Goal: Communication & Community: Answer question/provide support

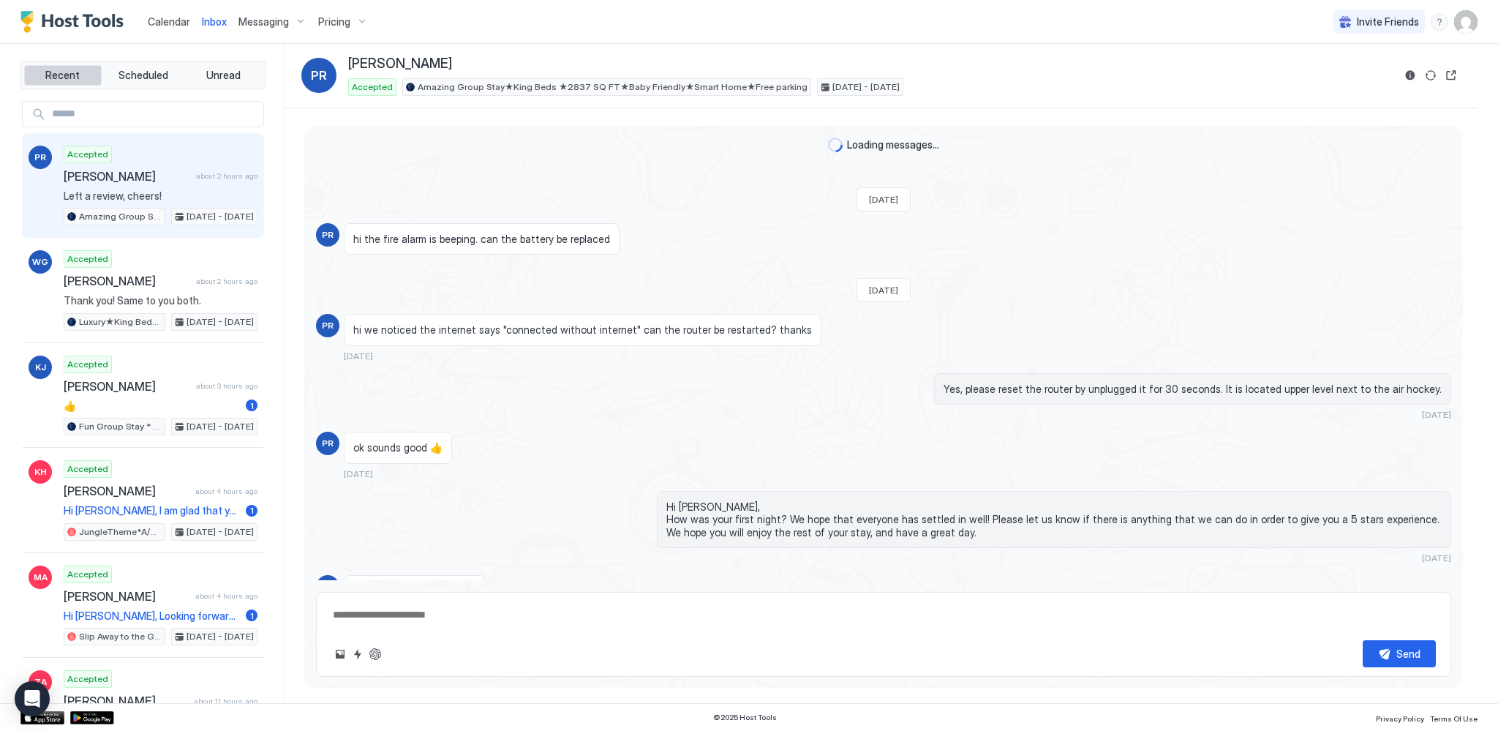
scroll to position [1568, 0]
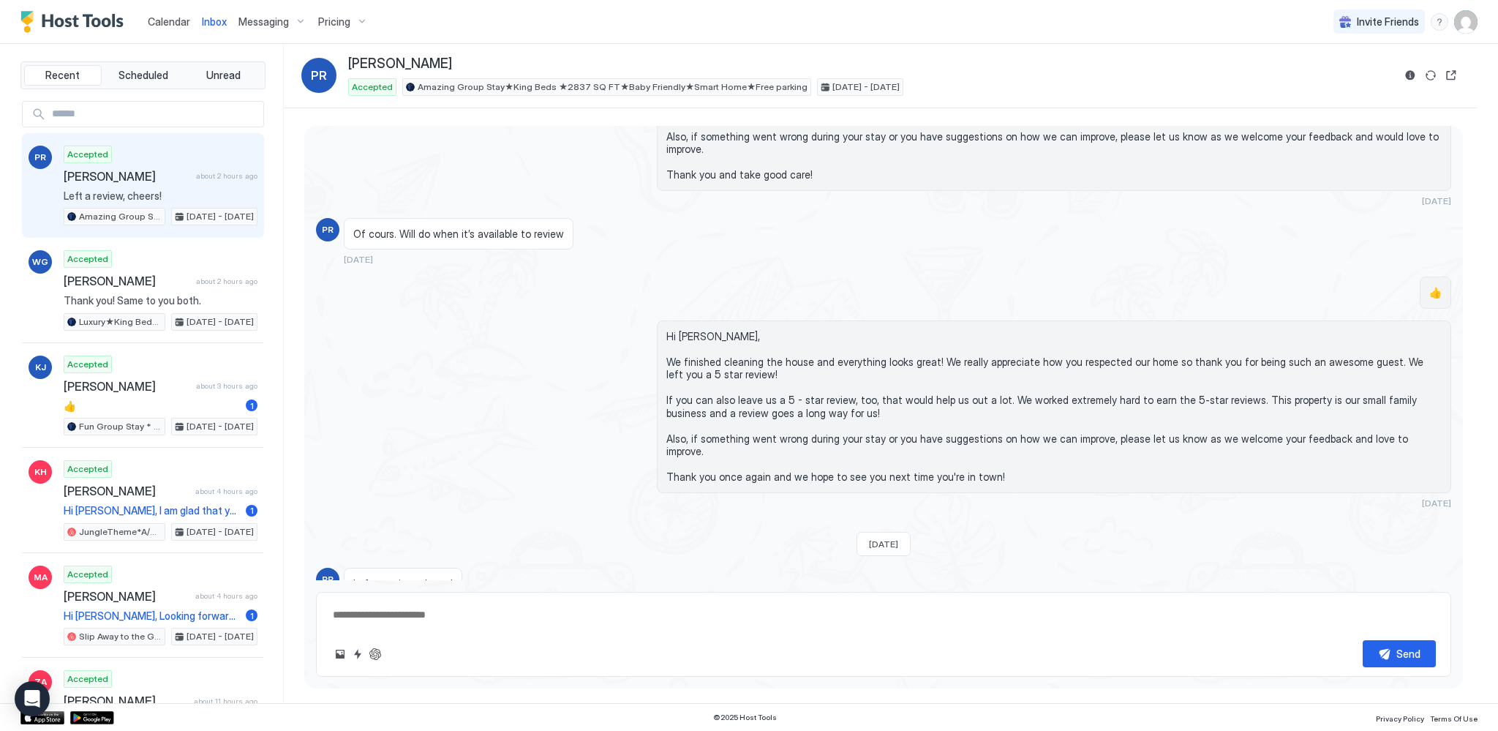
click at [158, 25] on span "Calendar" at bounding box center [169, 21] width 42 height 12
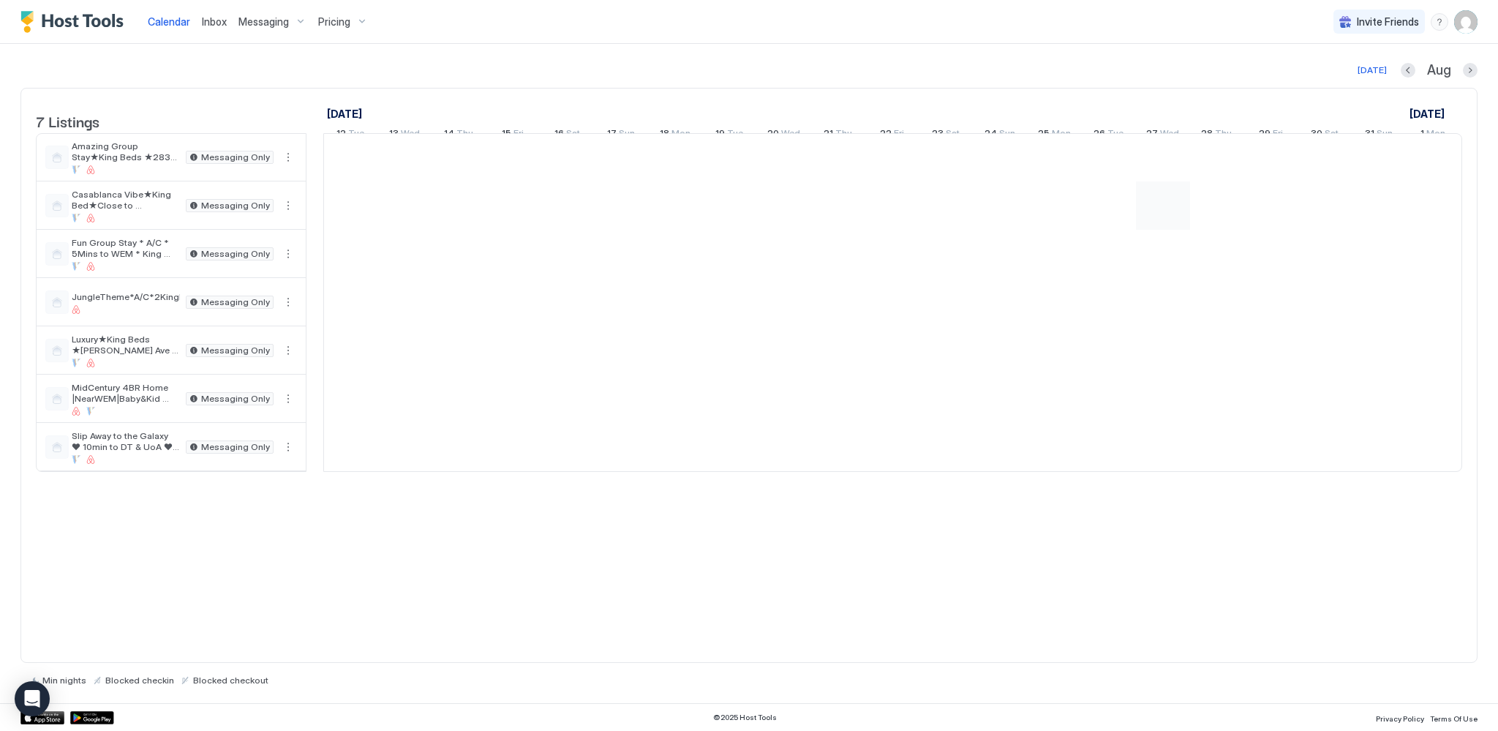
scroll to position [0, 813]
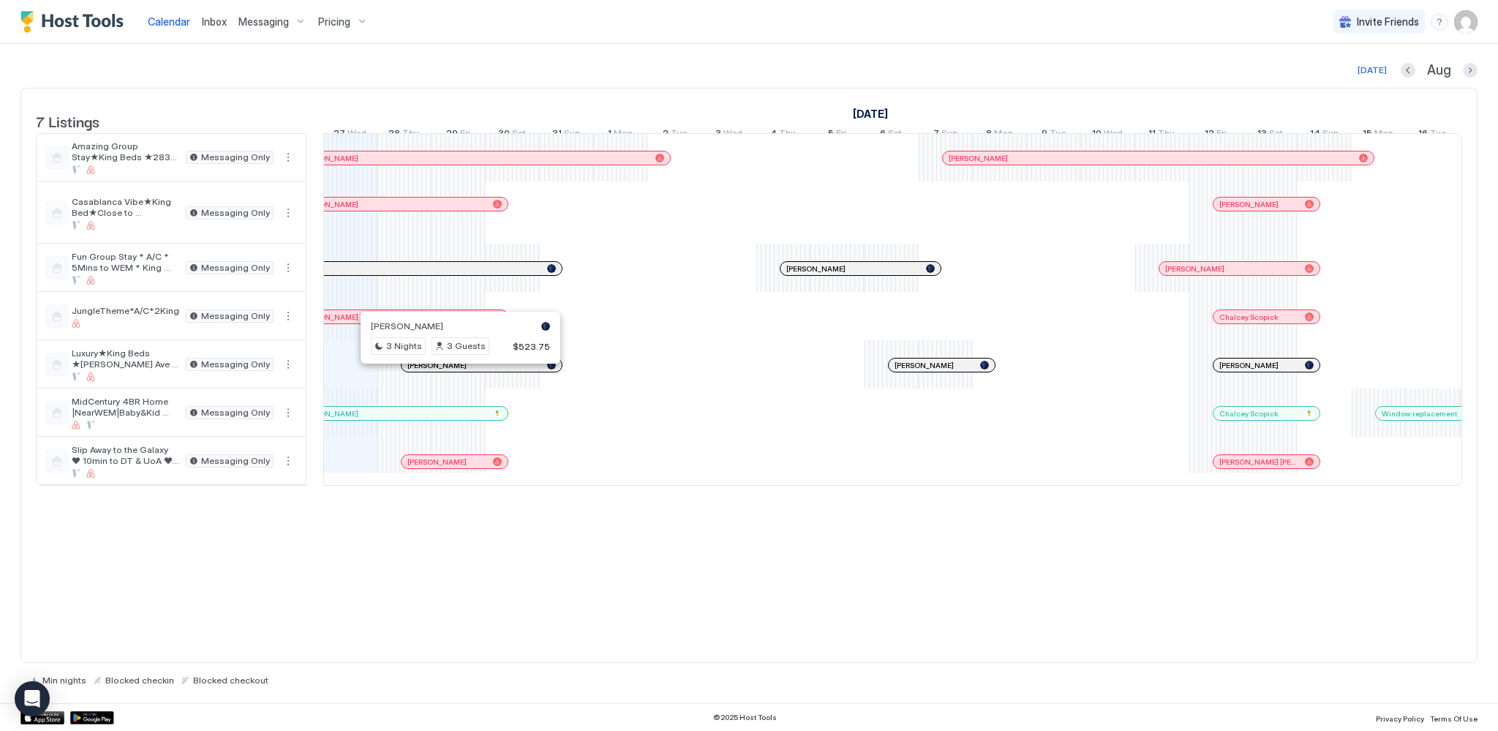
click at [446, 371] on div at bounding box center [447, 365] width 12 height 12
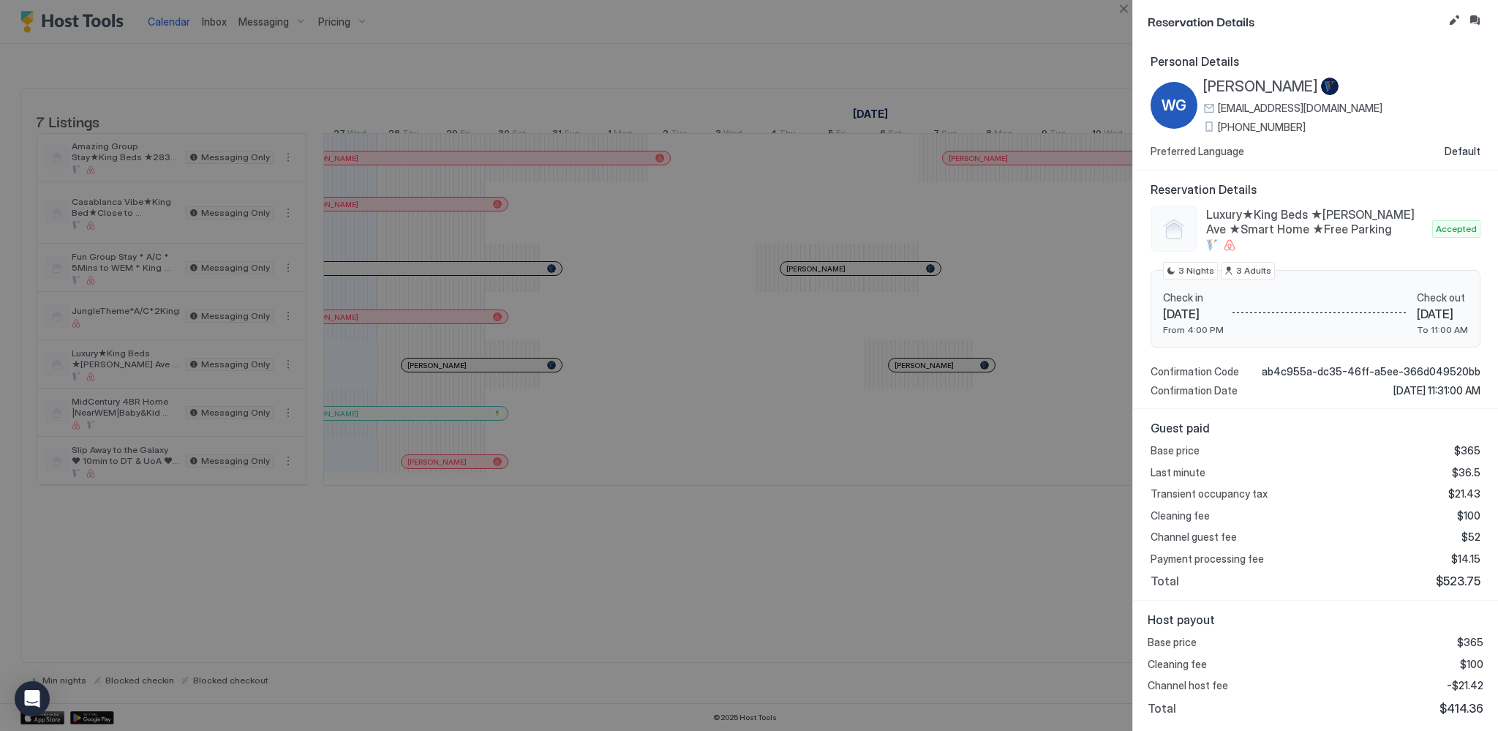
click at [628, 375] on div at bounding box center [749, 365] width 1498 height 731
click at [1477, 21] on button "Inbox" at bounding box center [1475, 21] width 18 height 18
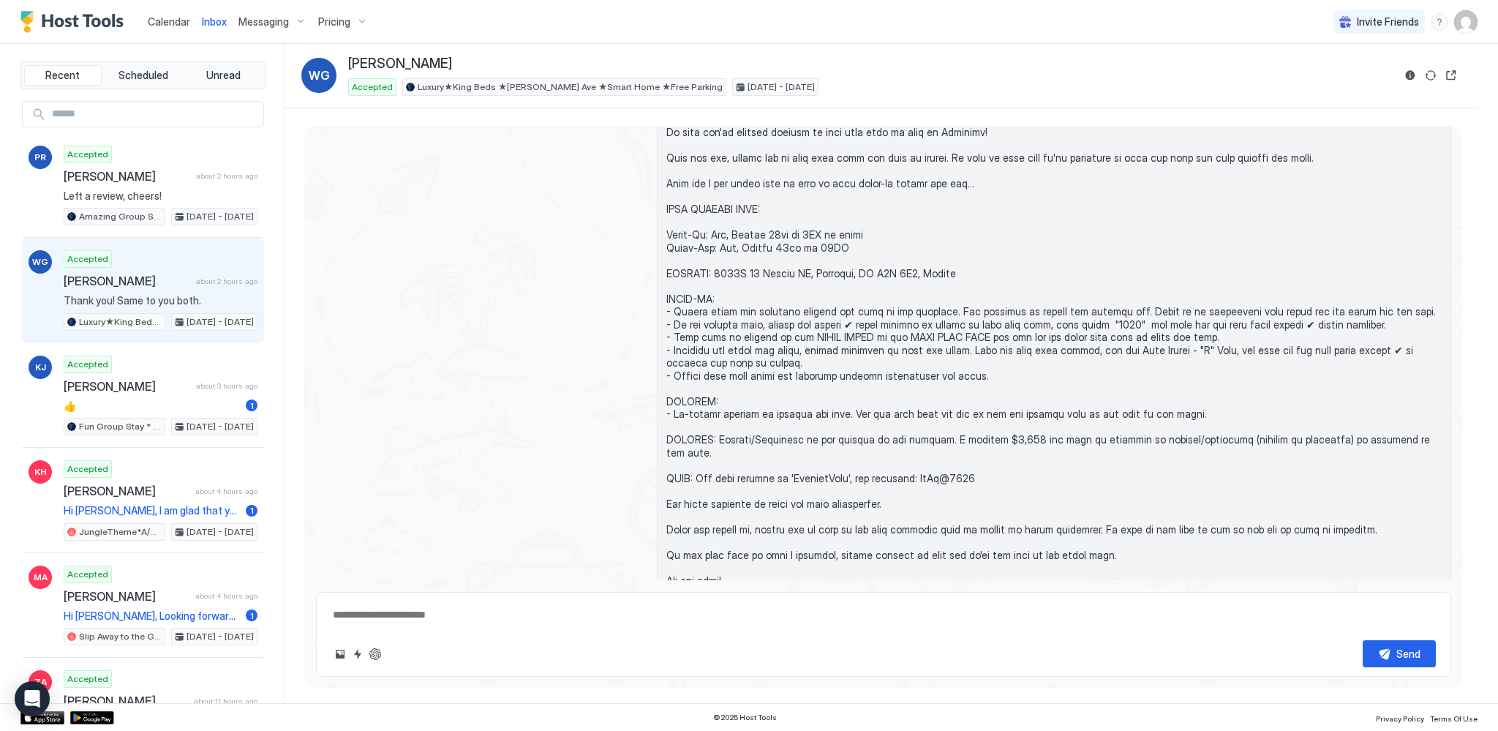
scroll to position [357, 0]
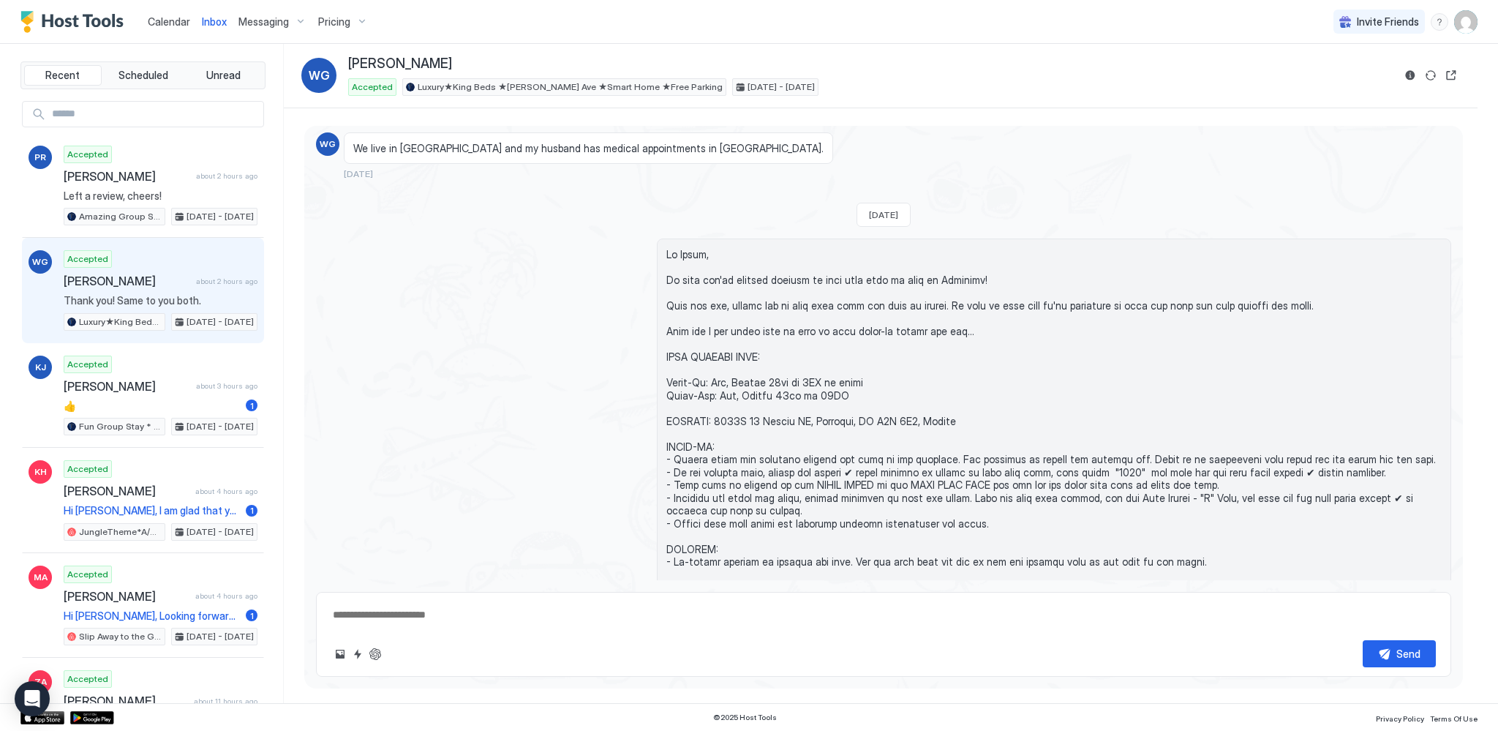
click at [175, 25] on span "Calendar" at bounding box center [169, 21] width 42 height 12
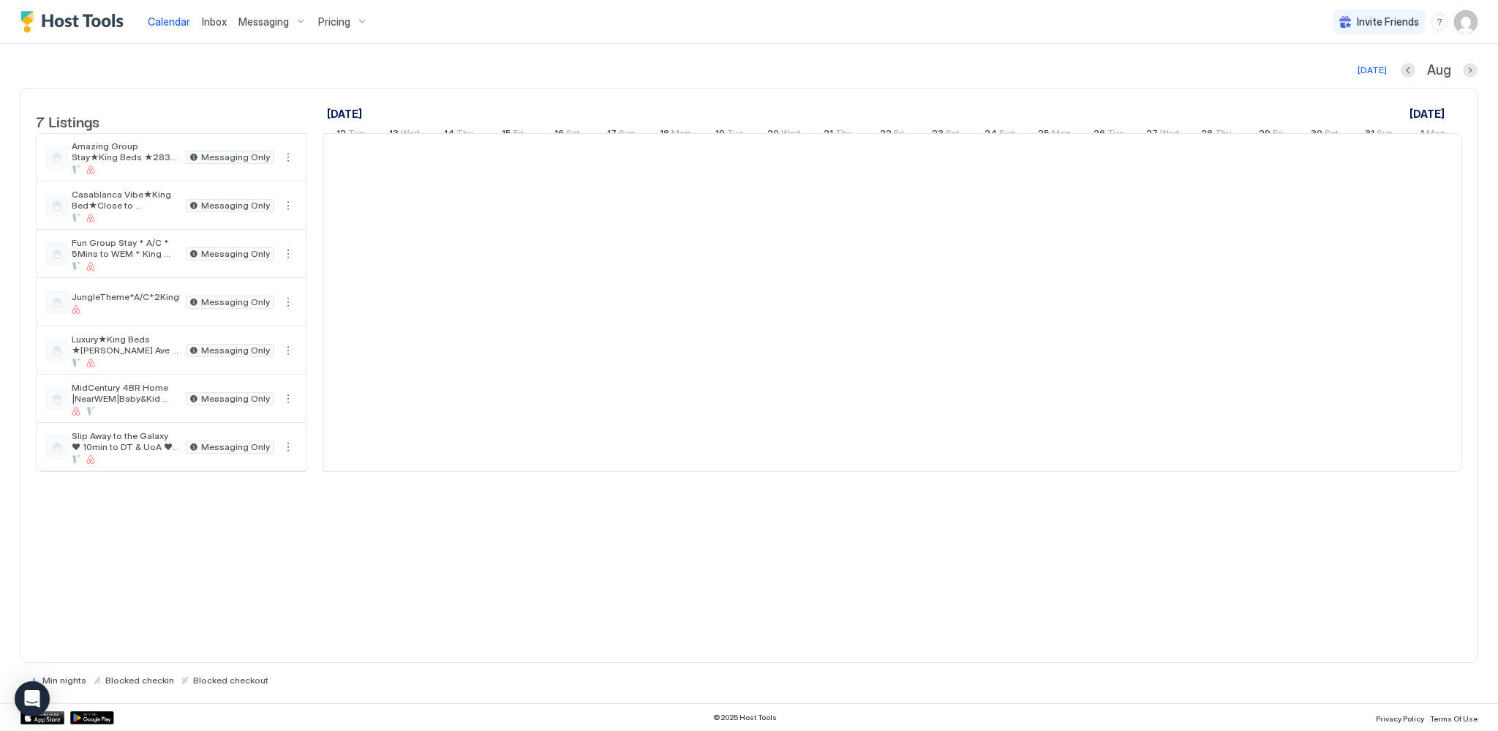
scroll to position [0, 813]
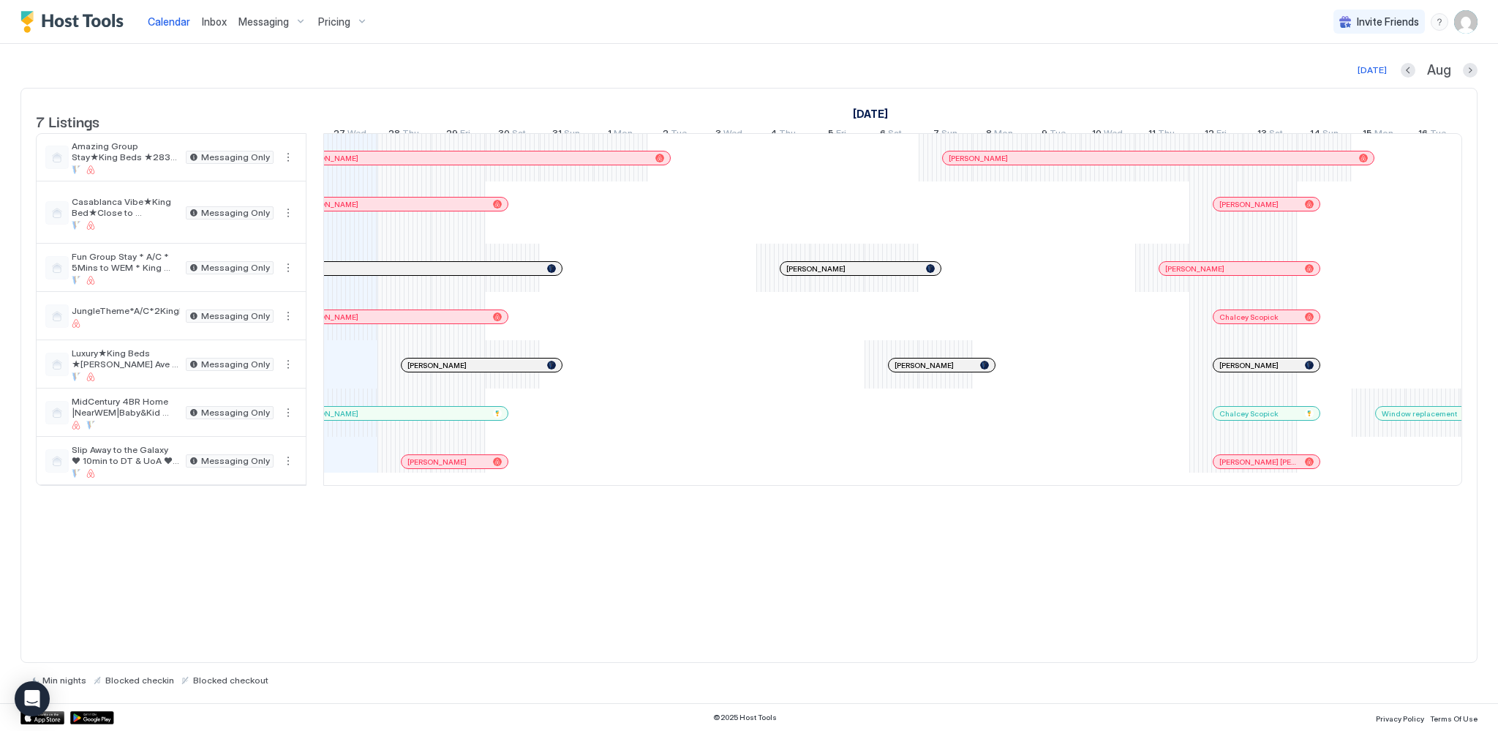
click at [432, 467] on div at bounding box center [433, 462] width 12 height 12
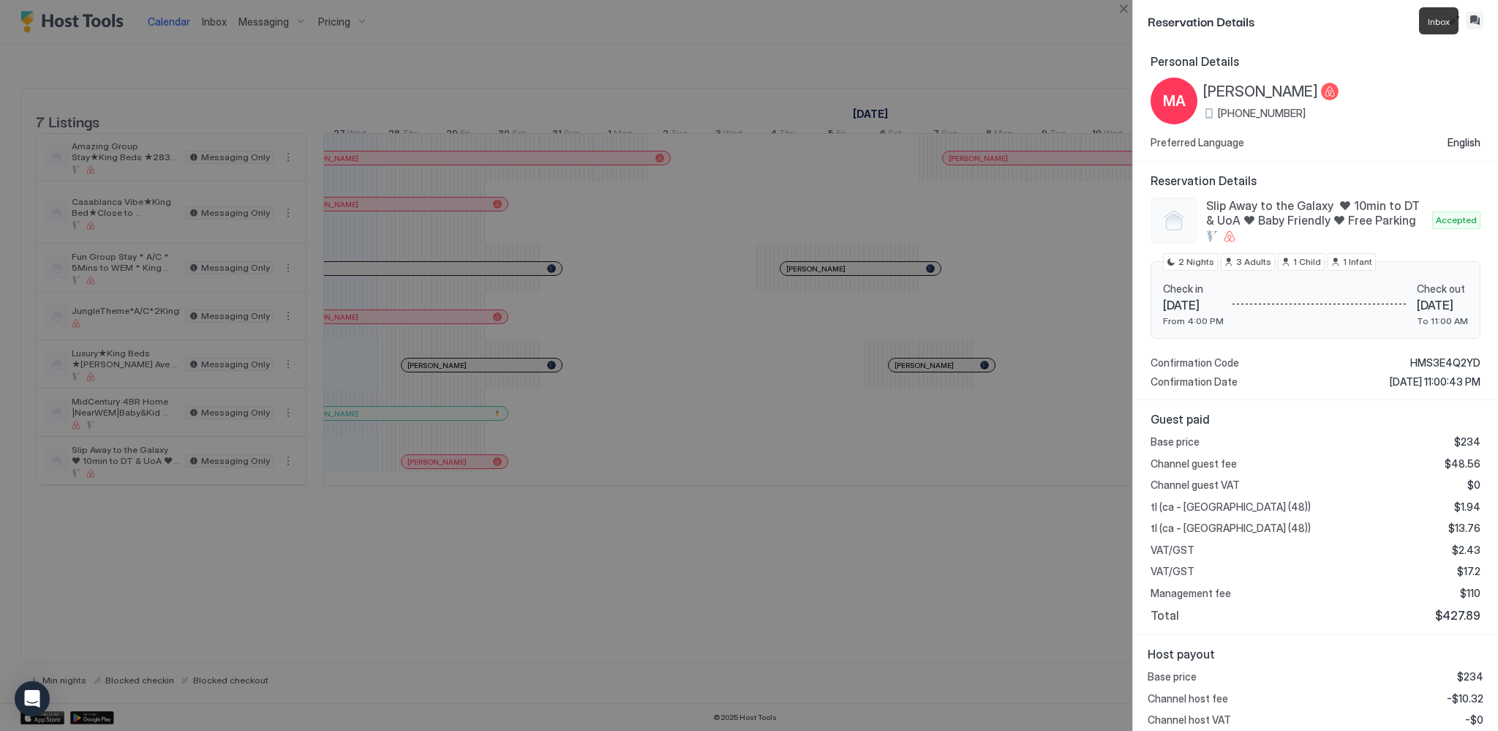
click at [1479, 26] on button "Inbox" at bounding box center [1475, 21] width 18 height 18
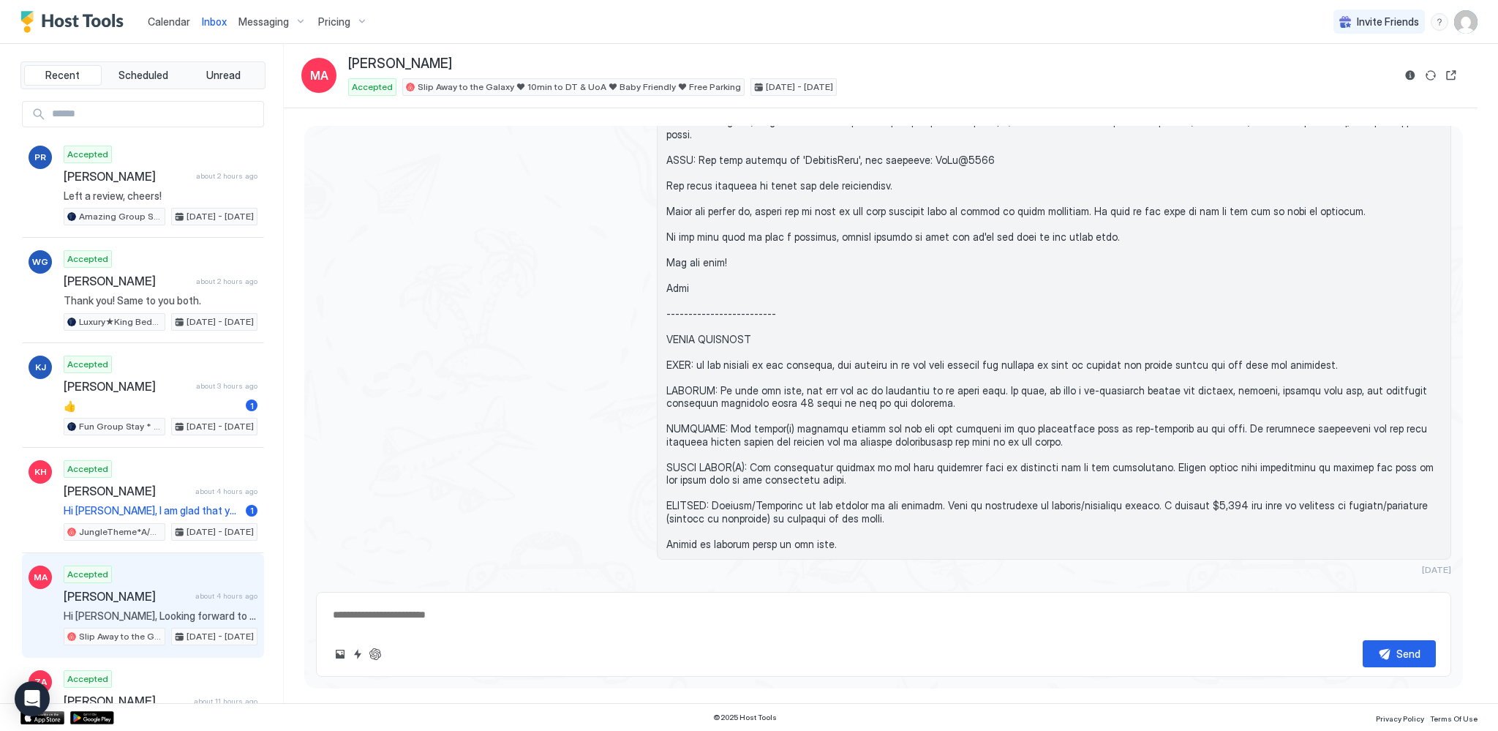
scroll to position [996, 0]
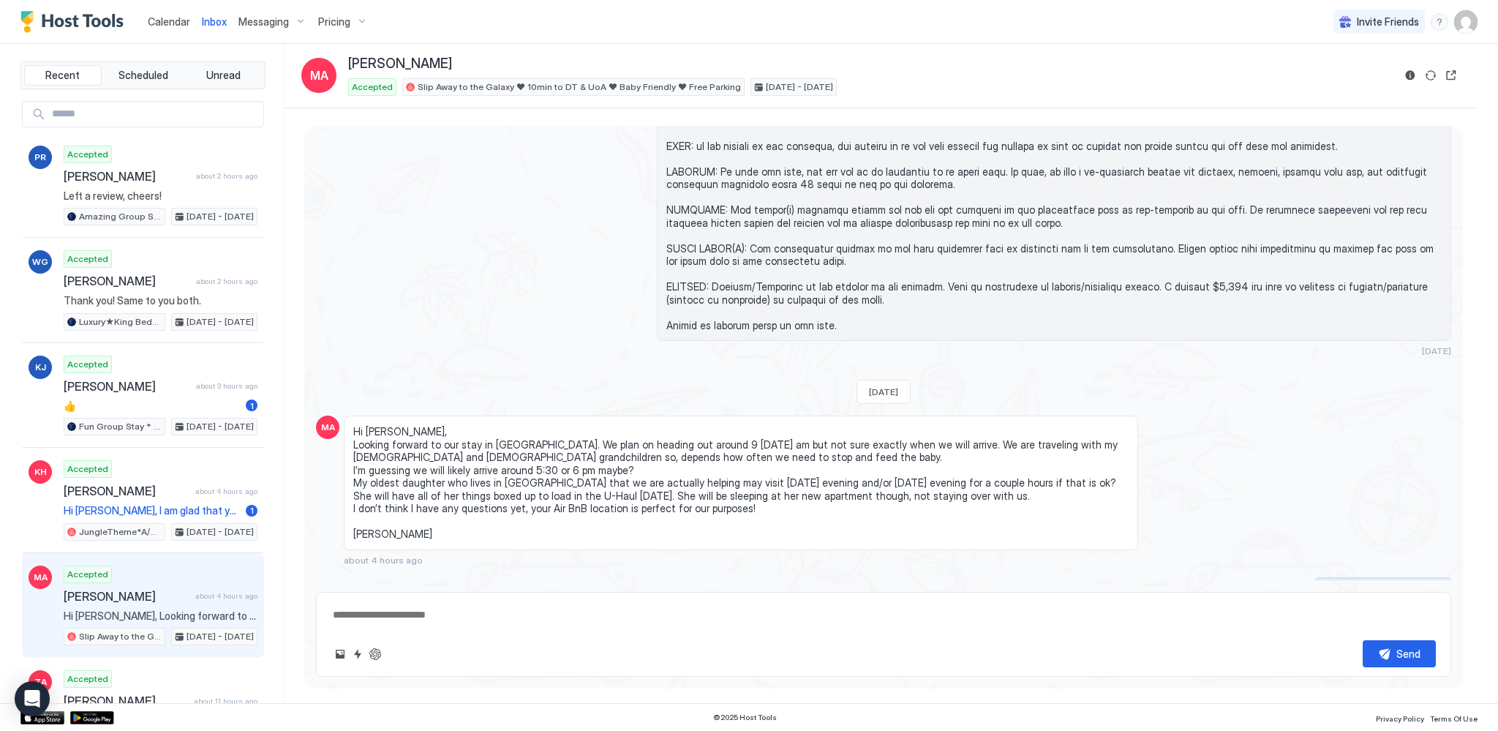
click at [1422, 579] on div "Scheduled Messages" at bounding box center [1384, 586] width 99 height 15
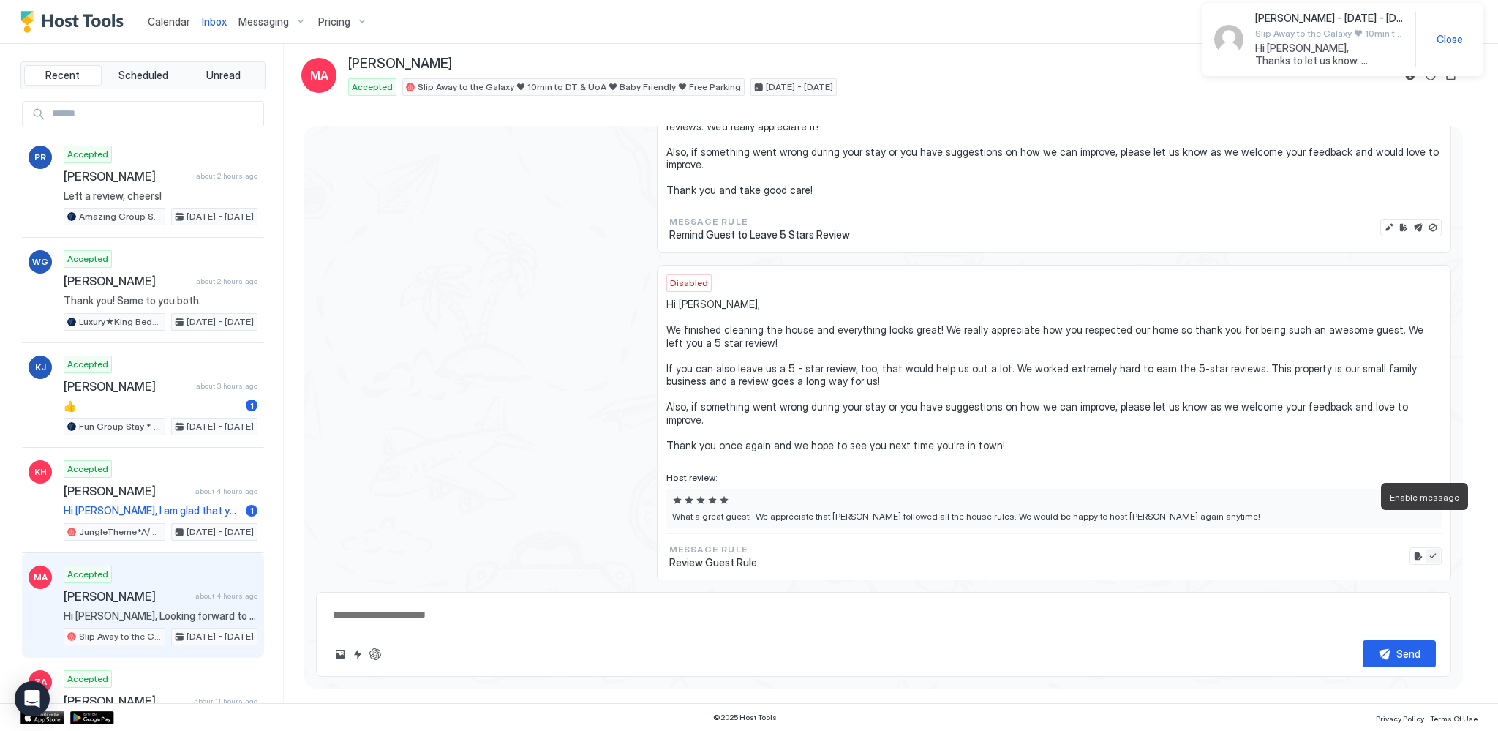
click at [1426, 549] on button "Enable message" at bounding box center [1433, 556] width 15 height 15
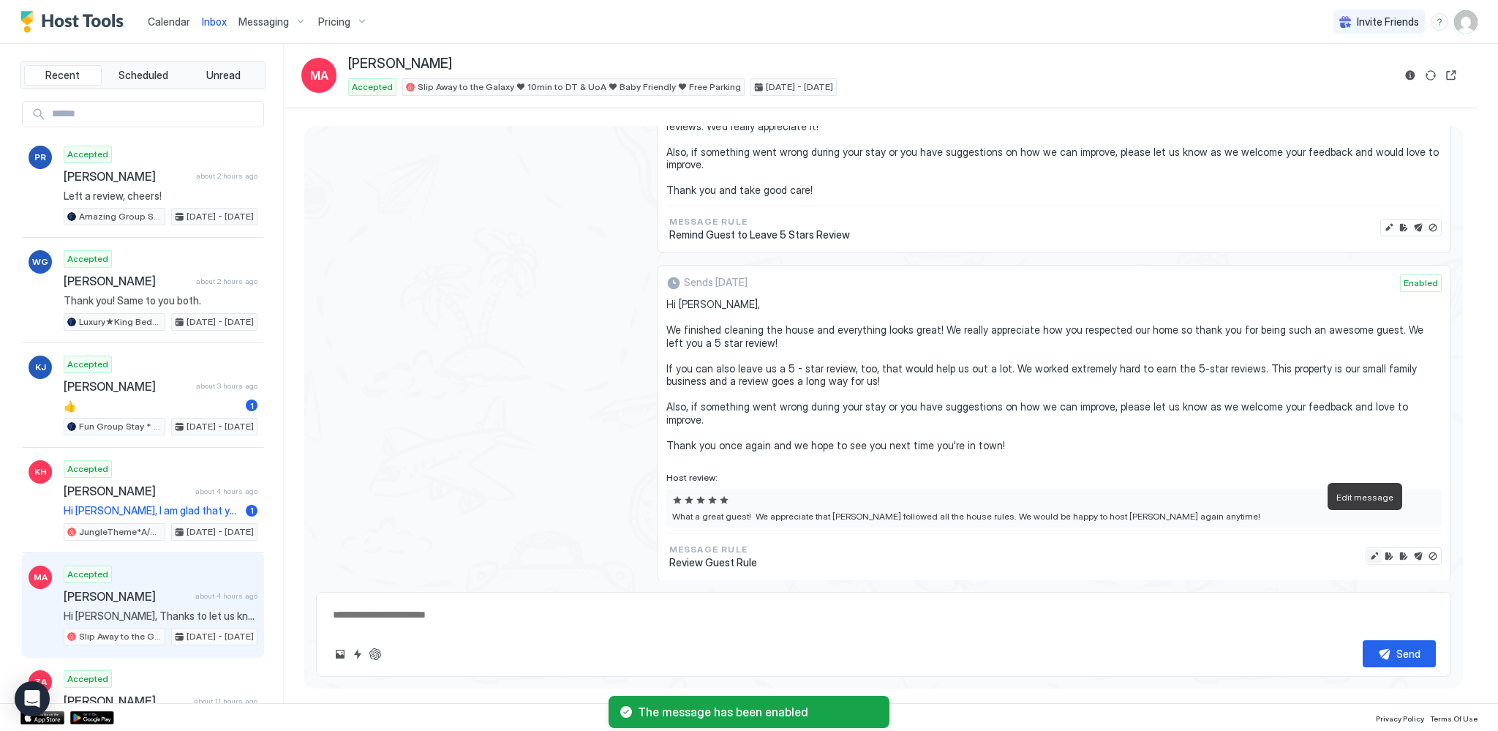
click at [1367, 549] on button "Edit message" at bounding box center [1374, 556] width 15 height 15
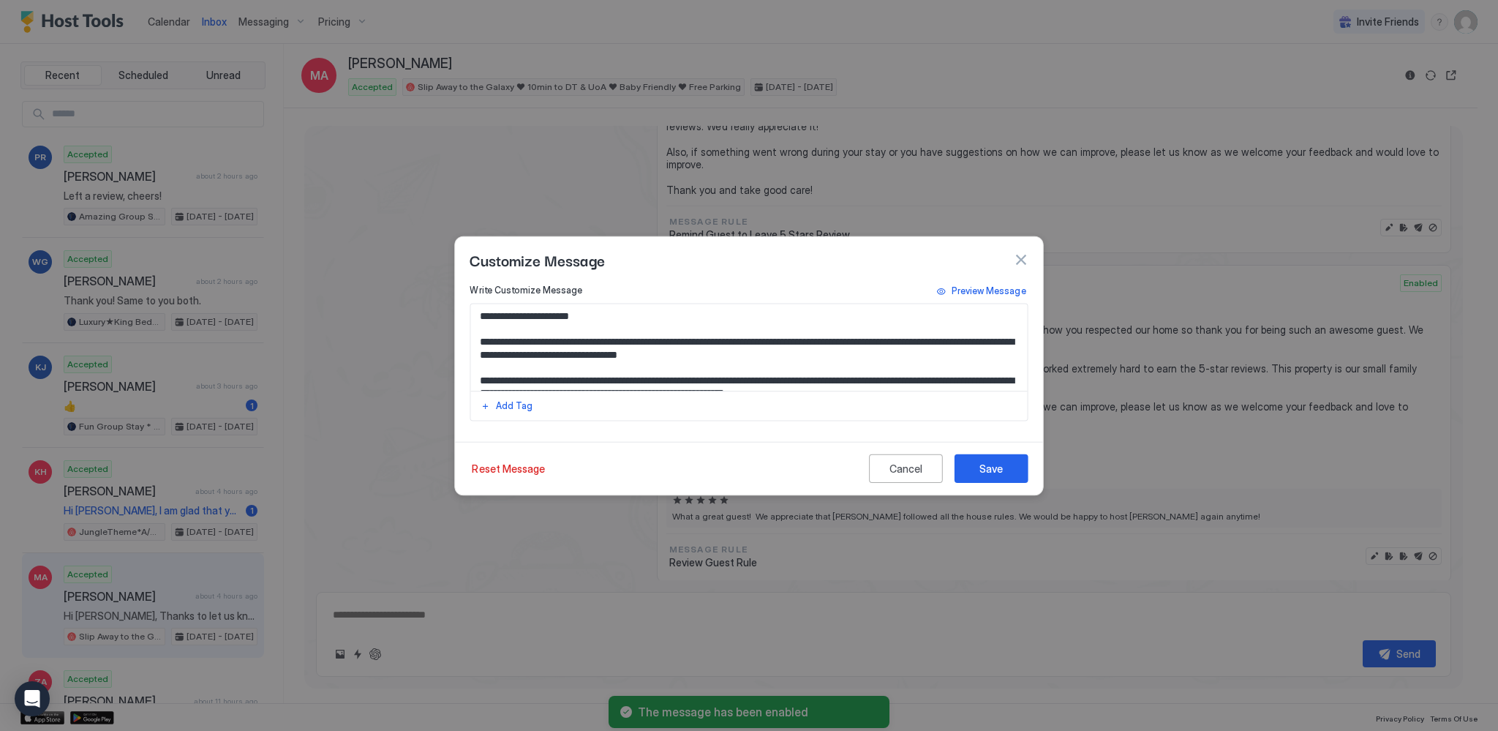
scroll to position [2174, 0]
type textarea "*"
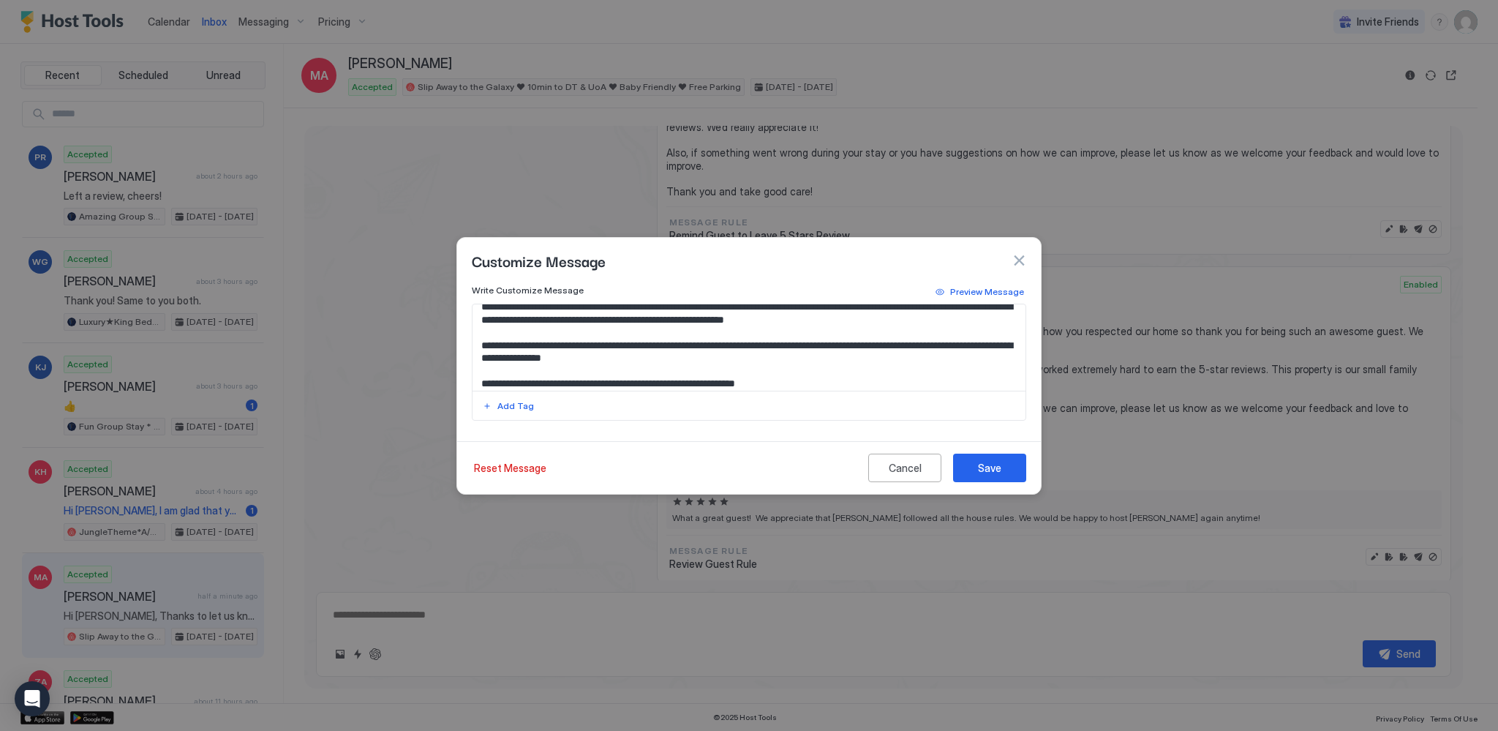
scroll to position [78, 0]
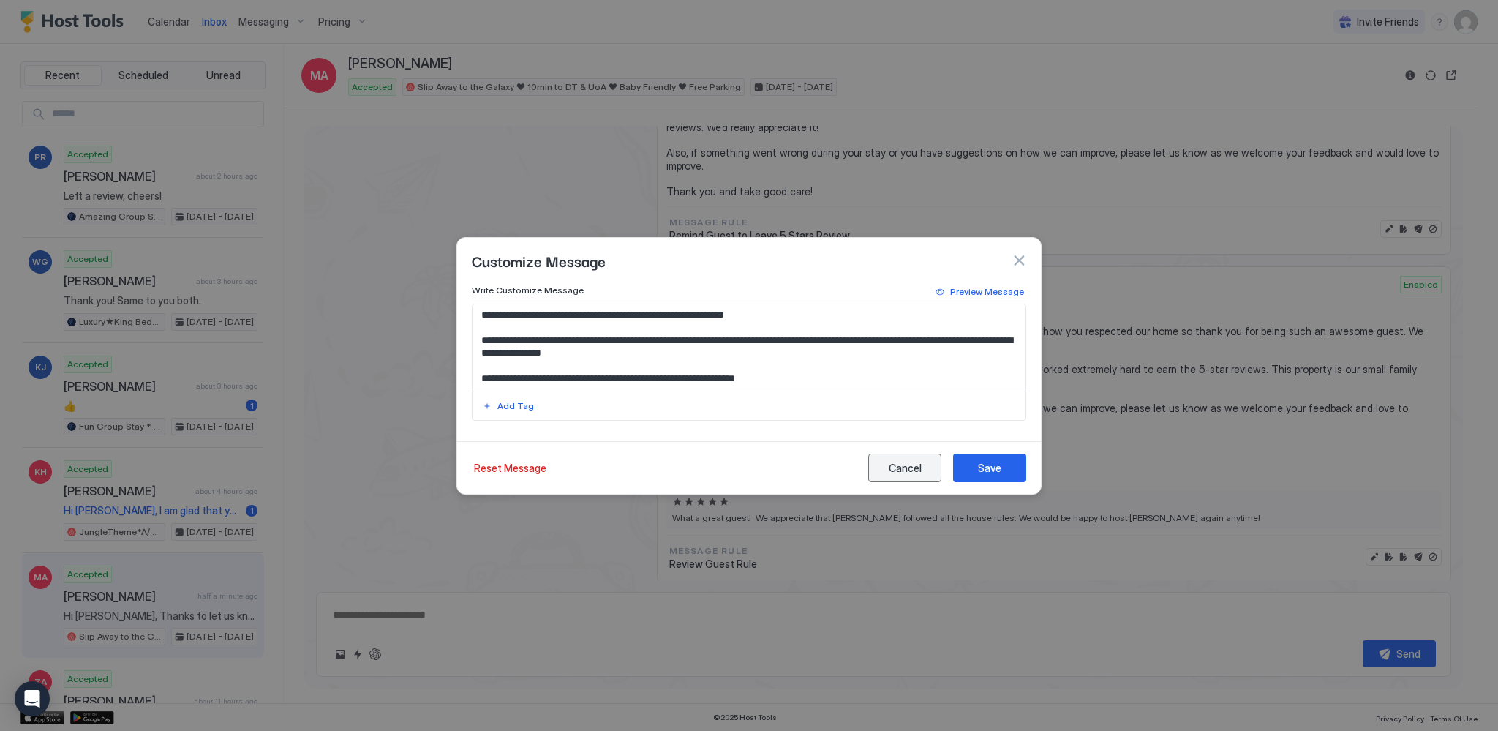
click at [917, 471] on div "Cancel" at bounding box center [905, 467] width 33 height 15
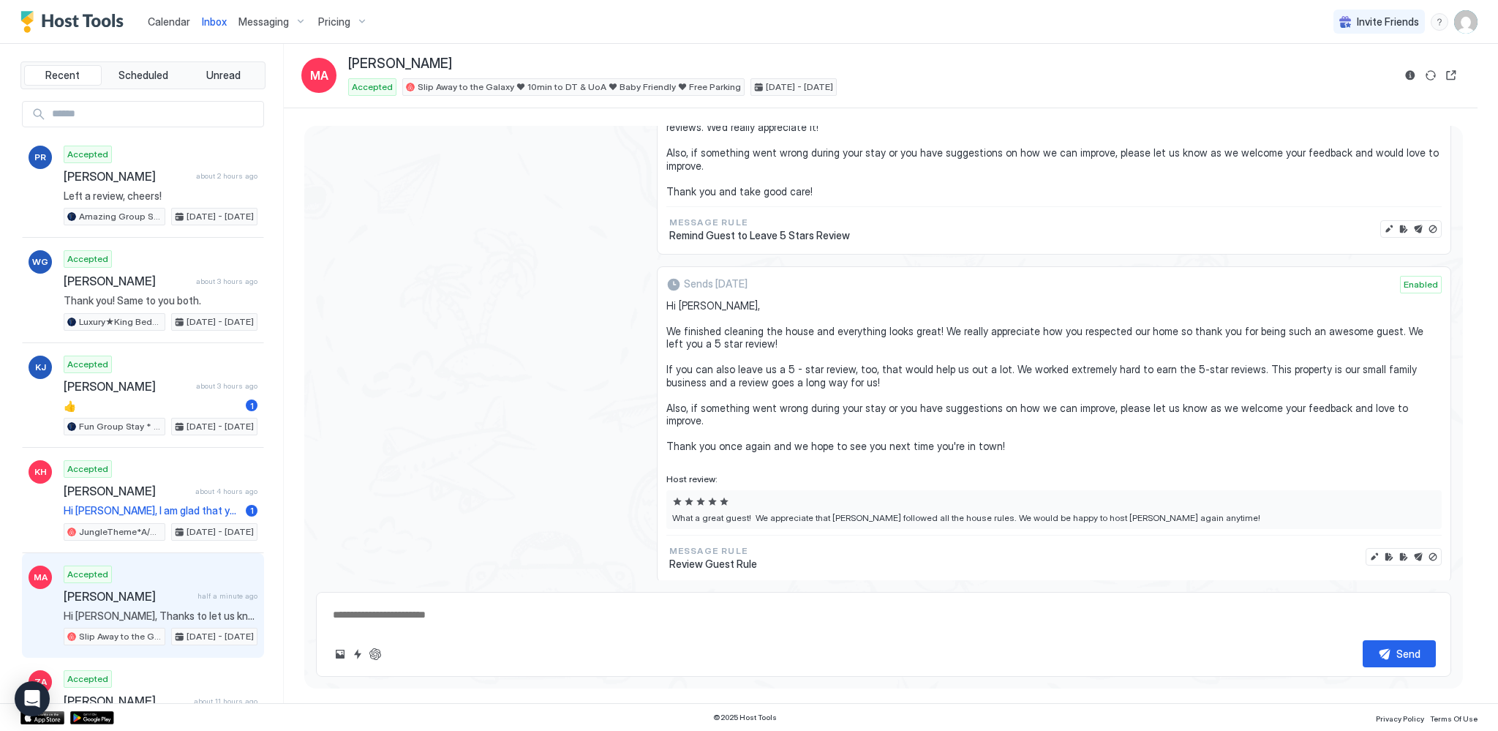
click at [1163, 512] on span "What a great guest! We appreciate that [PERSON_NAME] followed all the house rul…" at bounding box center [1054, 517] width 764 height 11
drag, startPoint x: 1145, startPoint y: 484, endPoint x: 1110, endPoint y: 484, distance: 34.4
click at [1110, 512] on span "What a great guest! We appreciate that [PERSON_NAME] followed all the house rul…" at bounding box center [1054, 517] width 764 height 11
click at [1108, 512] on span "What a great guest! We appreciate that [PERSON_NAME] followed all the house rul…" at bounding box center [1054, 517] width 764 height 11
click at [1382, 549] on button "Edit review" at bounding box center [1389, 556] width 15 height 15
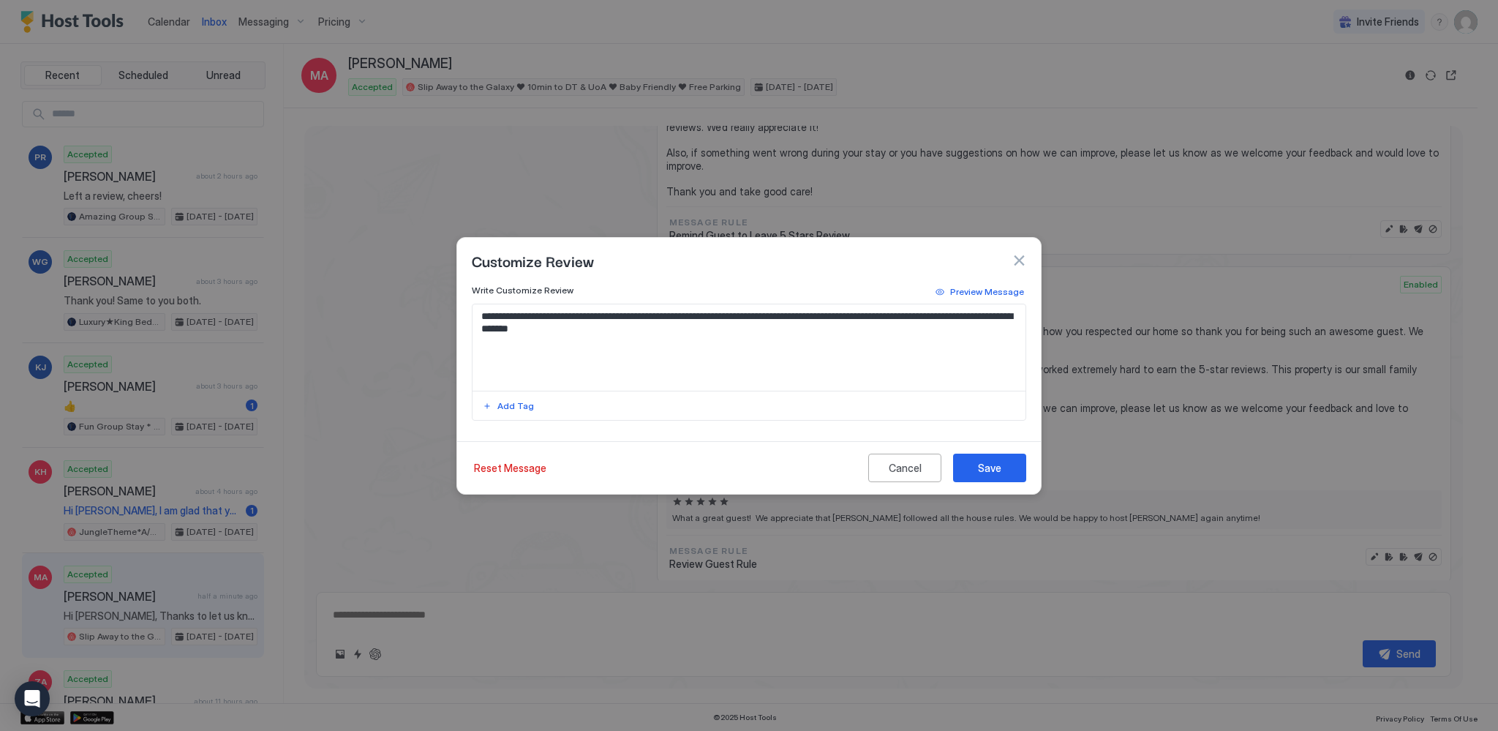
click at [484, 317] on textarea "**********" at bounding box center [750, 347] width 554 height 86
drag, startPoint x: 845, startPoint y: 317, endPoint x: 753, endPoint y: 317, distance: 91.4
click at [753, 317] on textarea "**********" at bounding box center [750, 347] width 554 height 86
click at [573, 315] on textarea "**********" at bounding box center [750, 347] width 554 height 86
paste textarea "**********"
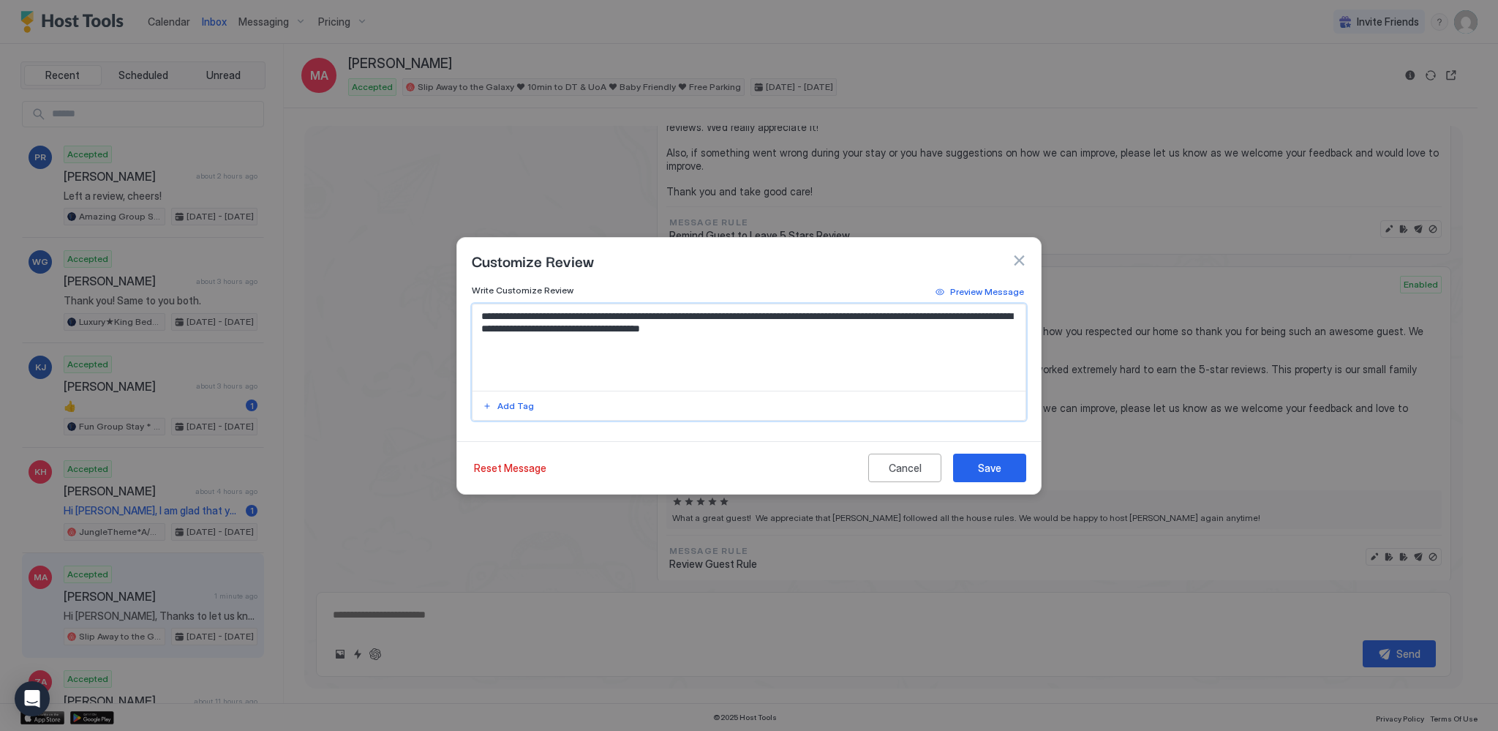
drag, startPoint x: 666, startPoint y: 317, endPoint x: 505, endPoint y: 332, distance: 162.3
click at [505, 332] on textarea "**********" at bounding box center [750, 347] width 554 height 86
type textarea "**********"
click at [999, 469] on div "Save" at bounding box center [989, 467] width 23 height 15
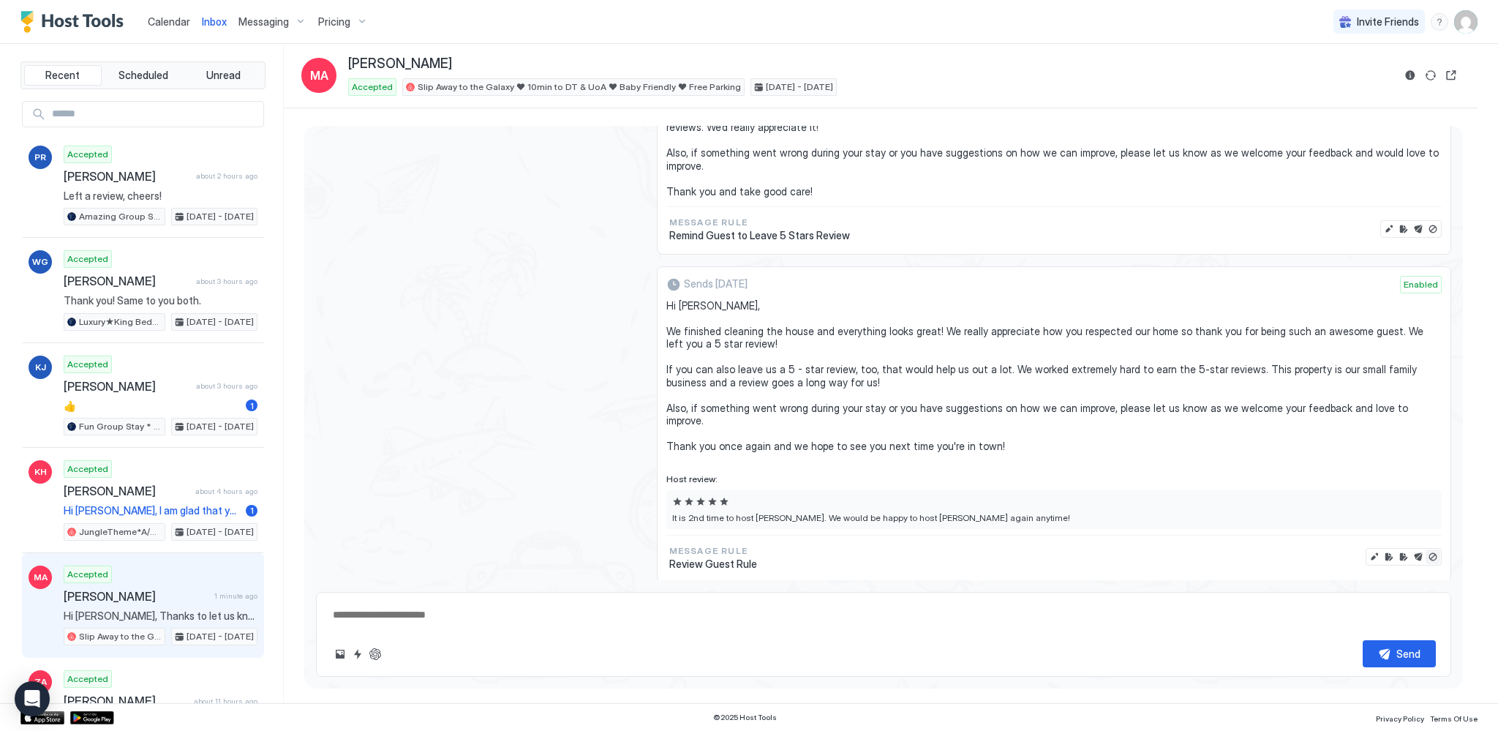
click at [1426, 549] on button "Disable message & review" at bounding box center [1433, 556] width 15 height 15
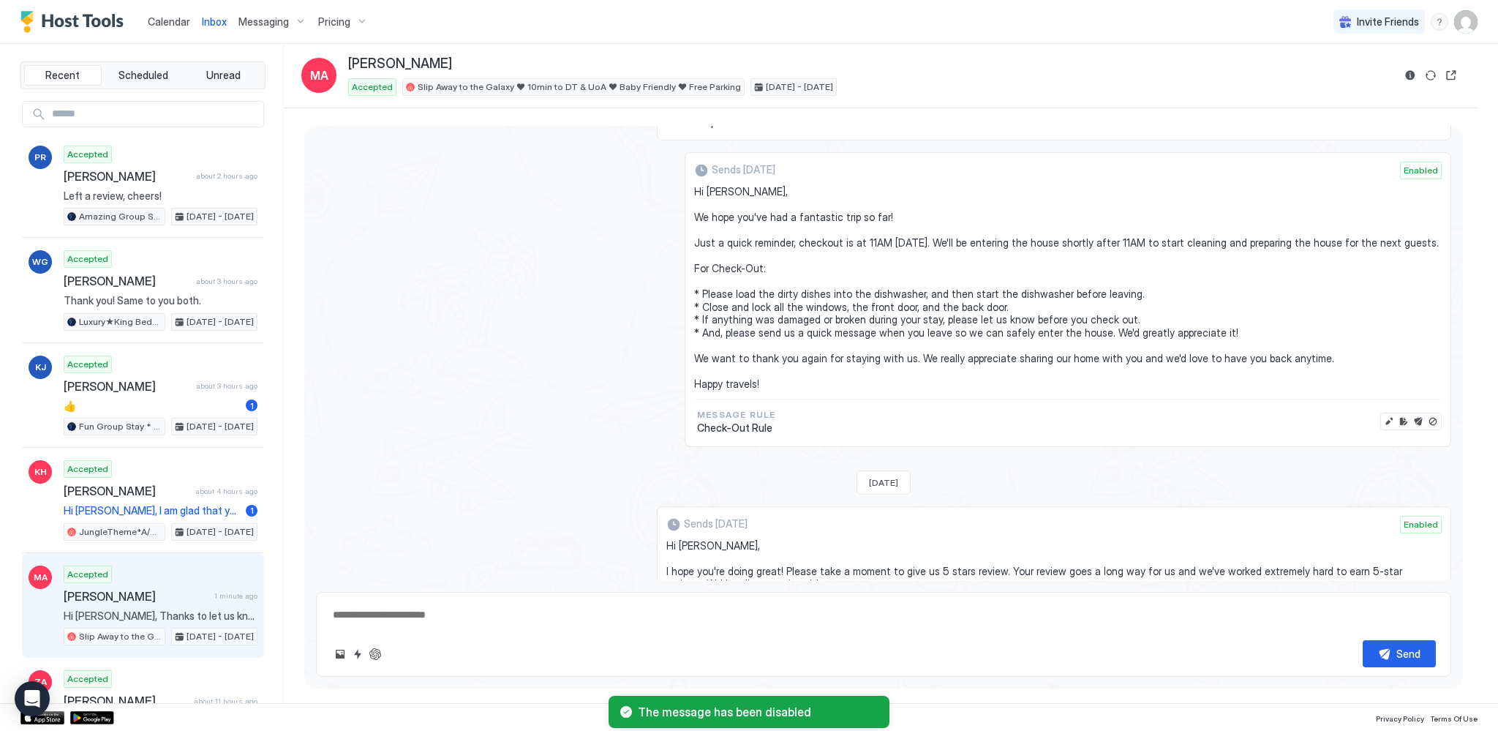
scroll to position [1364, 0]
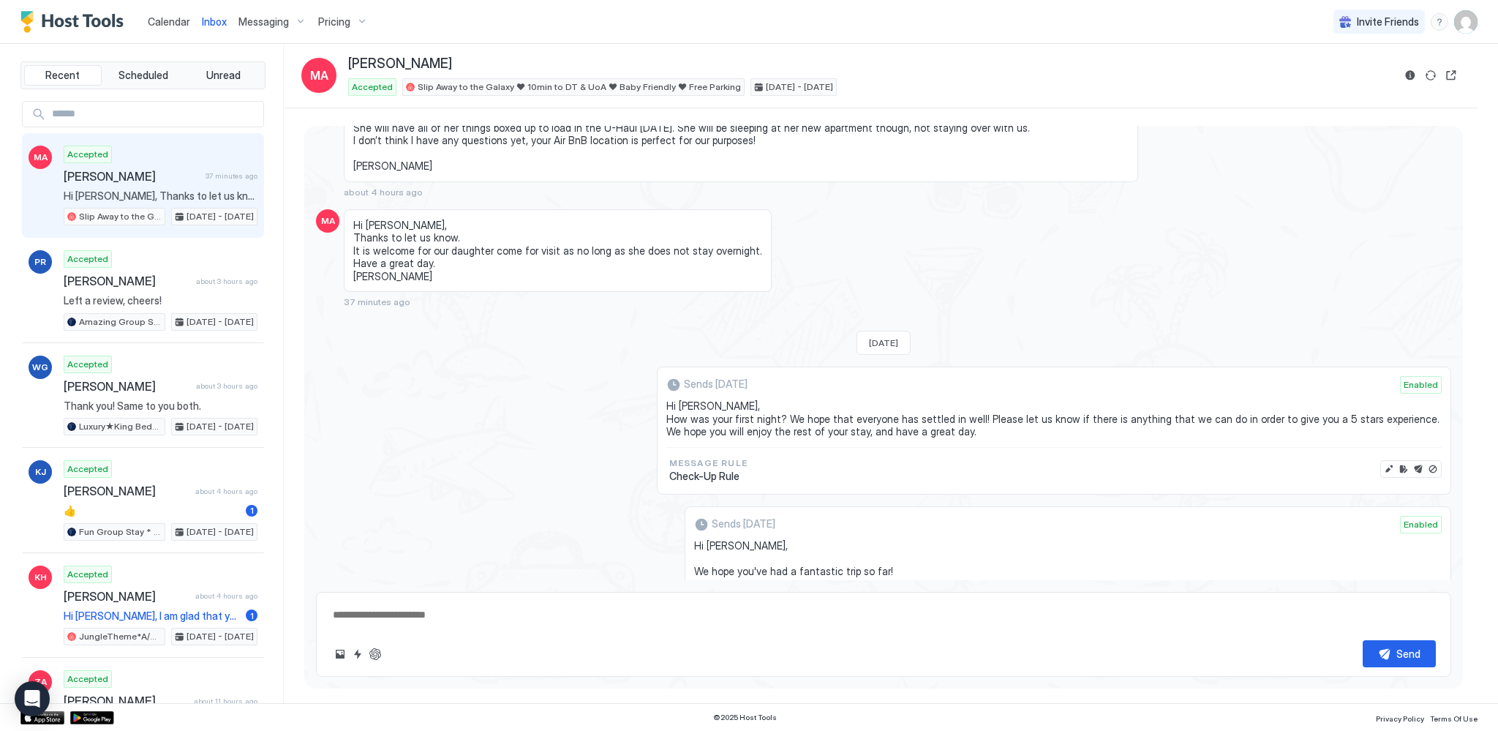
type textarea "*"
